Goal: Information Seeking & Learning: Learn about a topic

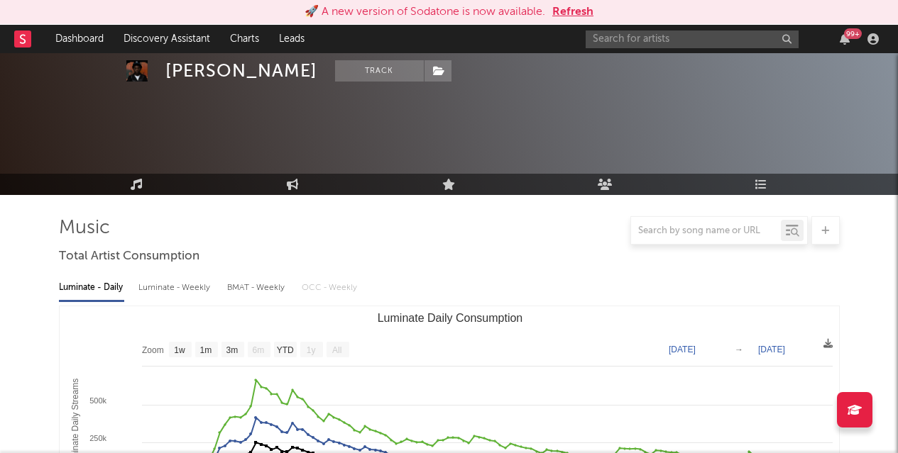
select select "1w"
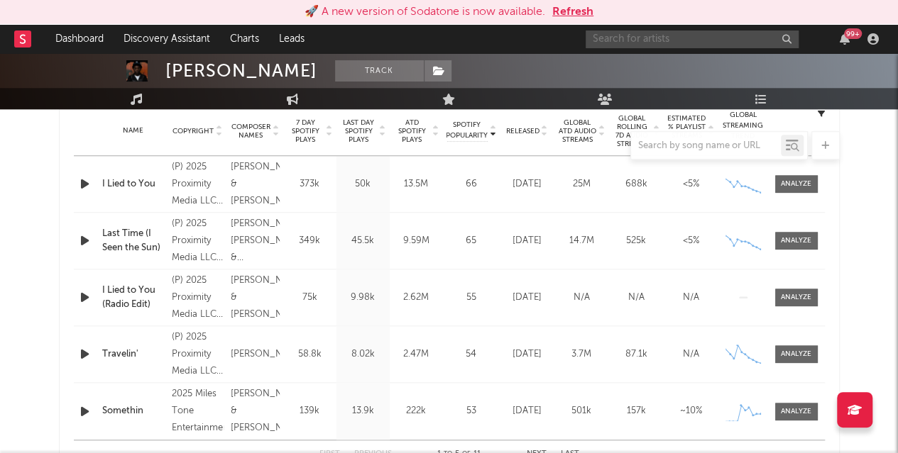
scroll to position [578, 0]
click at [693, 34] on input "text" at bounding box center [691, 40] width 213 height 18
type input "jaydon"
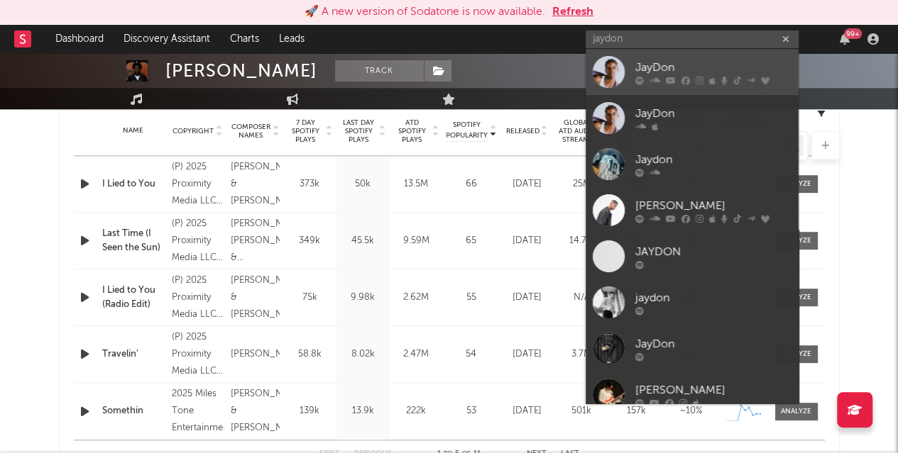
click at [661, 66] on div "JayDon" at bounding box center [713, 67] width 156 height 17
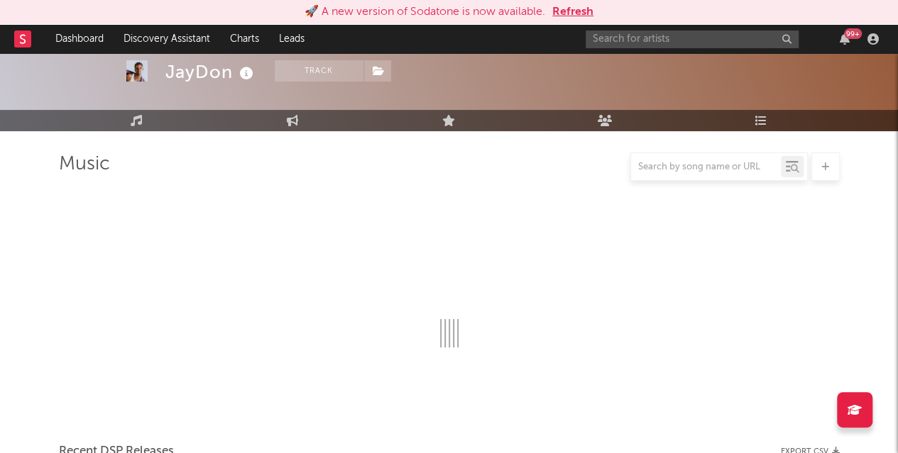
scroll to position [578, 0]
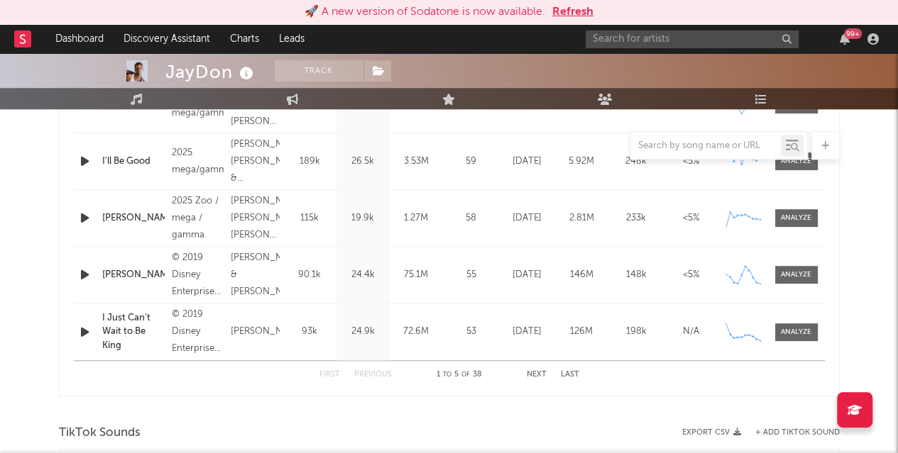
select select "6m"
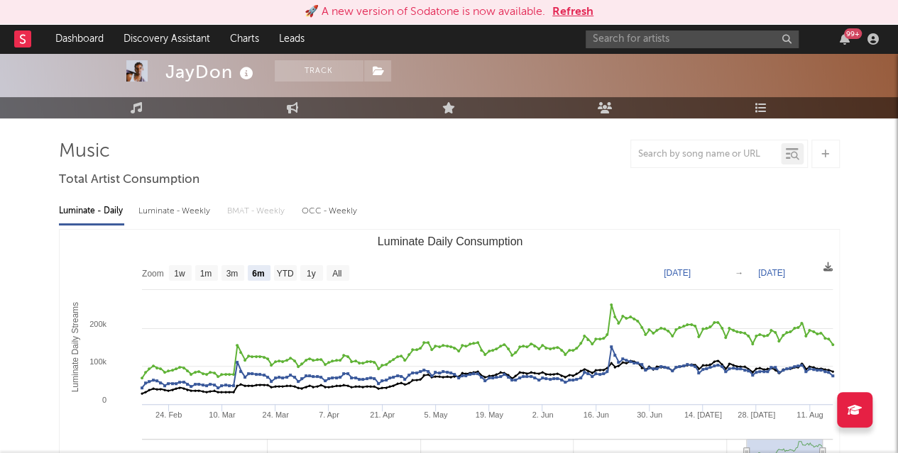
scroll to position [70, 0]
